Goal: Task Accomplishment & Management: Complete application form

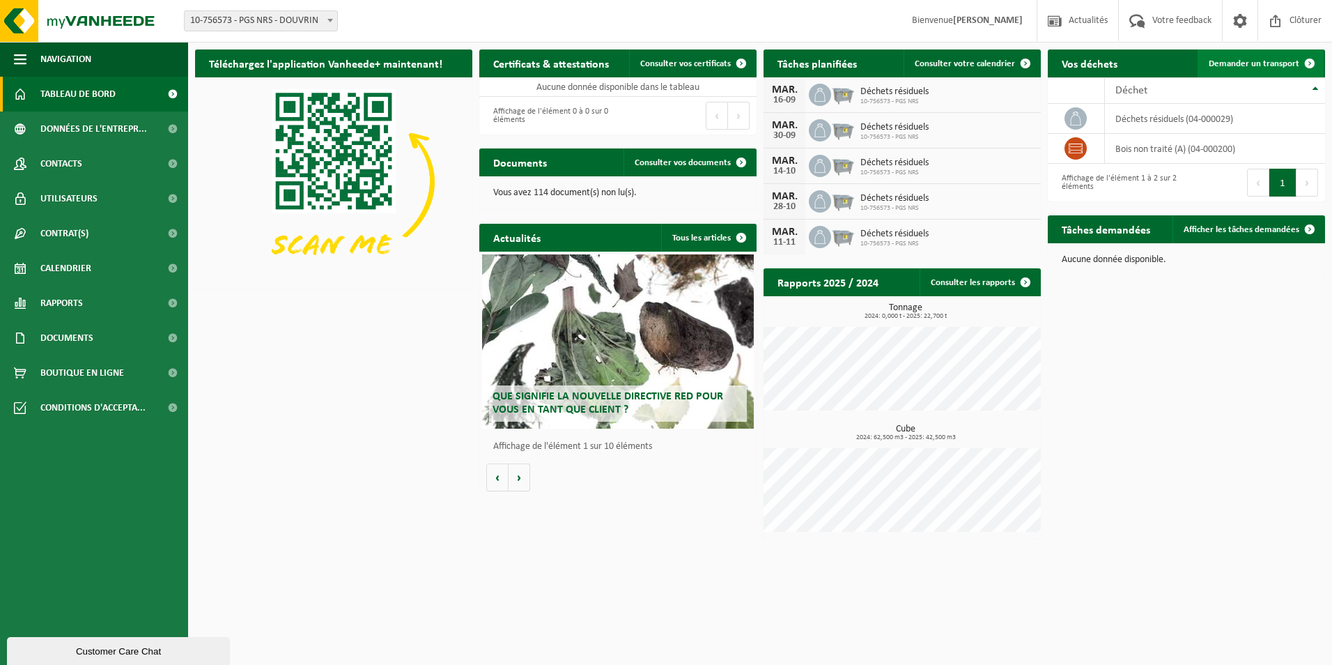
click at [1259, 56] on link "Demander un transport" at bounding box center [1261, 63] width 126 height 28
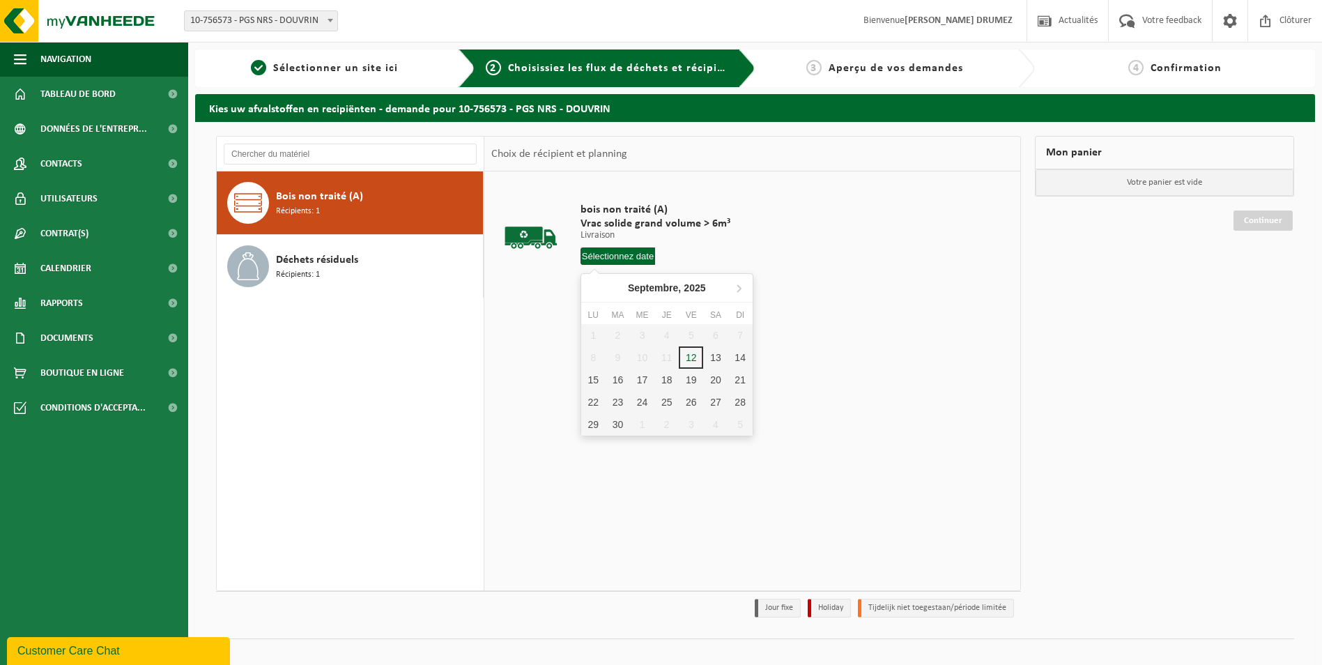
click at [617, 260] on input "text" at bounding box center [618, 255] width 75 height 17
click at [622, 381] on div "16" at bounding box center [618, 380] width 24 height 22
type input "à partir de [DATE]"
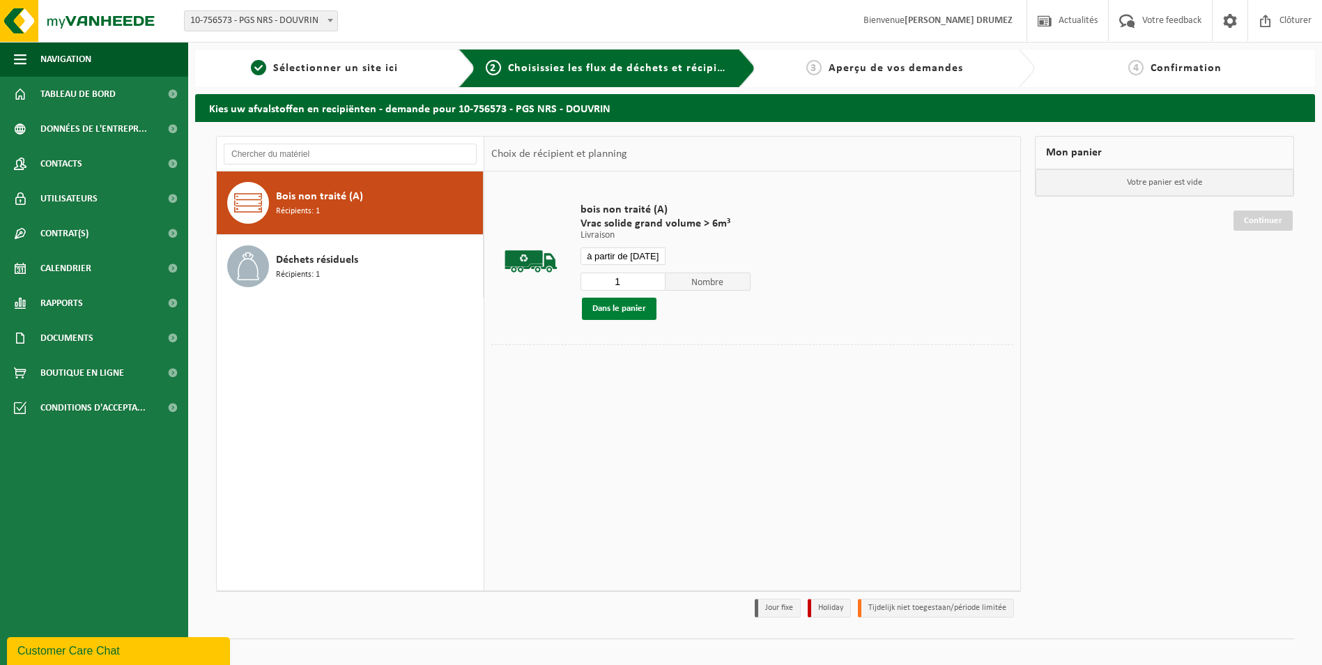
click at [634, 310] on button "Dans le panier" at bounding box center [619, 309] width 75 height 22
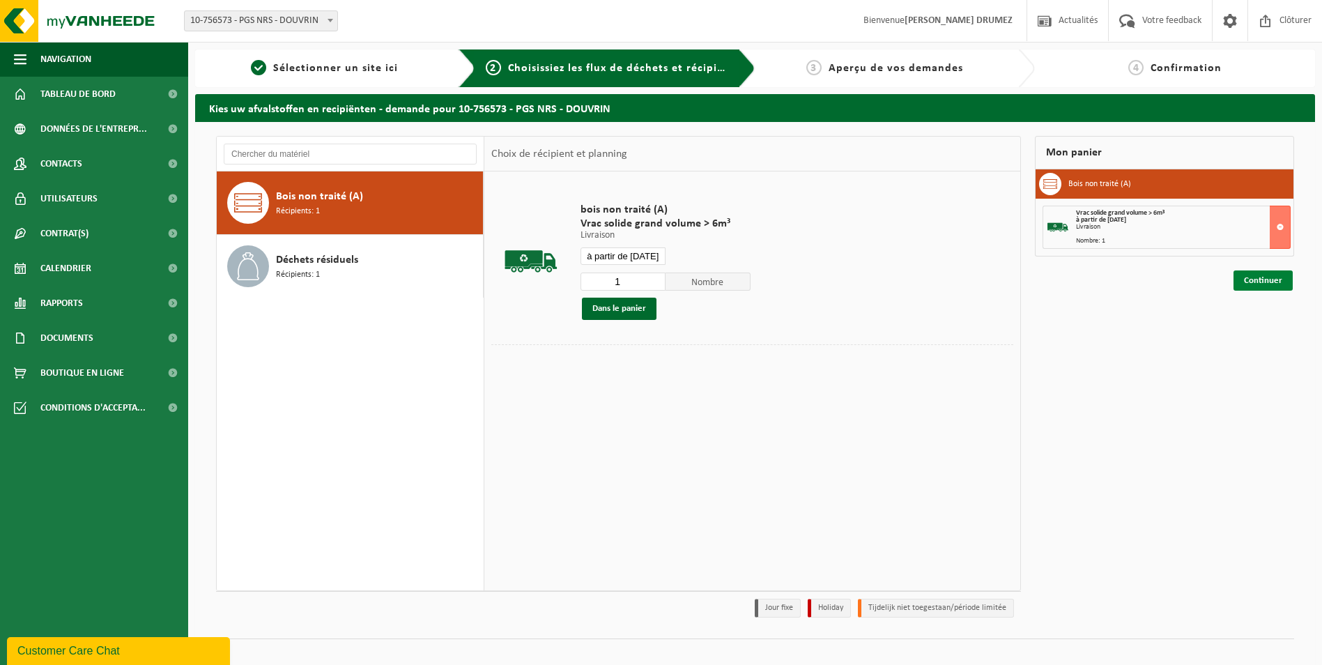
click at [1263, 285] on link "Continuer" at bounding box center [1263, 280] width 59 height 20
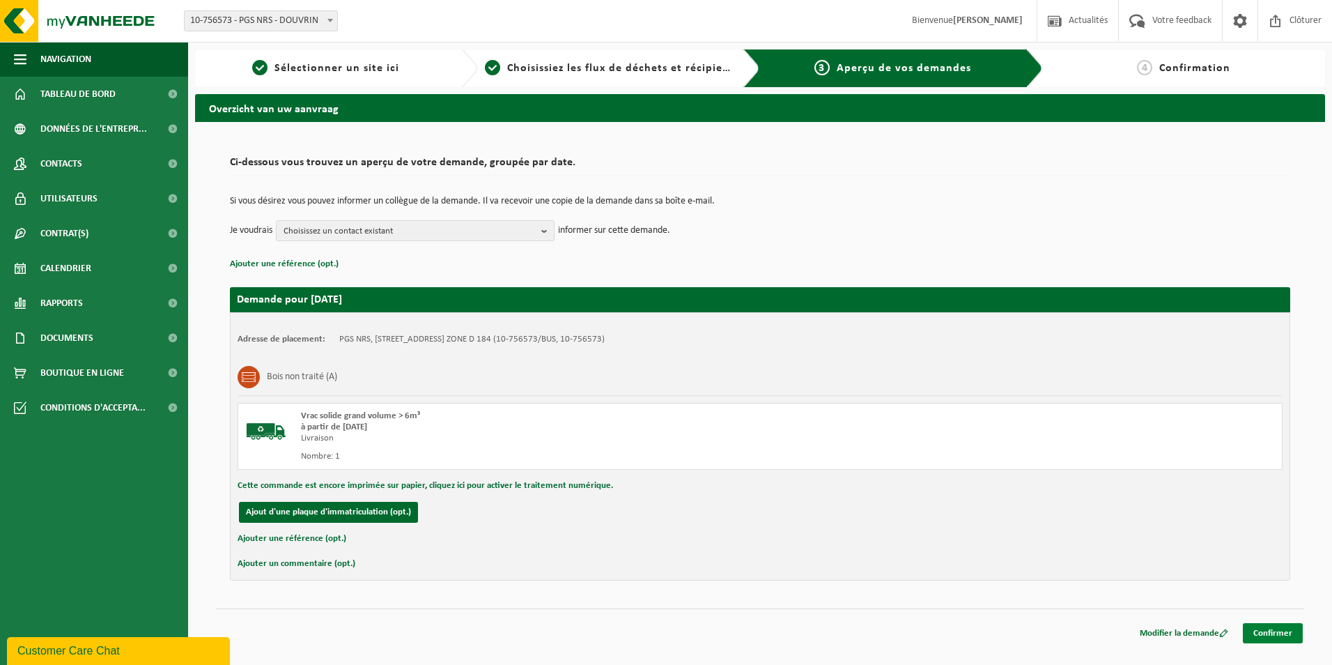
click at [1274, 636] on link "Confirmer" at bounding box center [1273, 633] width 60 height 20
